Goal: Task Accomplishment & Management: Complete application form

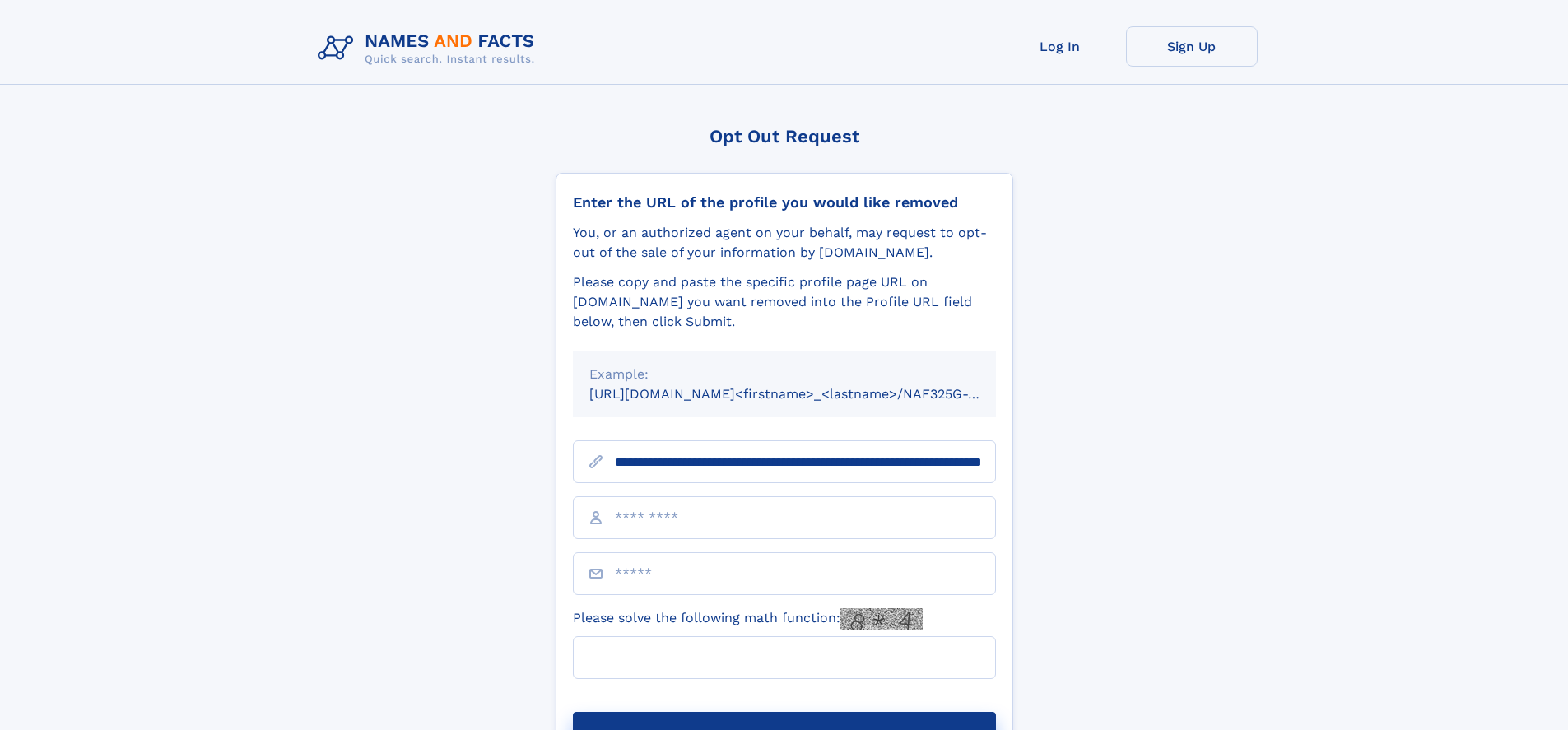
scroll to position [0, 185]
type input "**********"
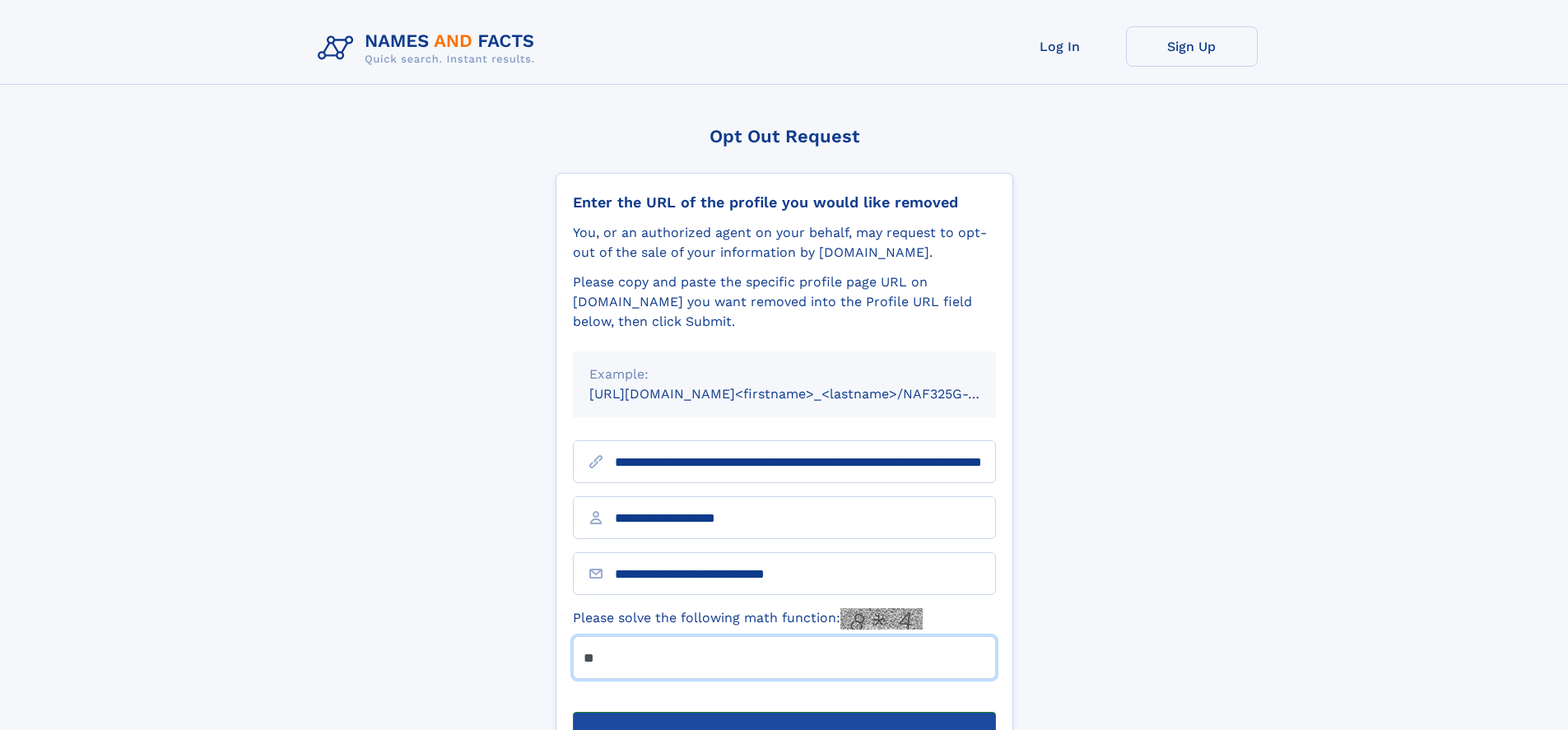
type input "**"
click at [784, 712] on button "Submit Opt Out Request" at bounding box center [784, 738] width 423 height 53
